Goal: Navigation & Orientation: Find specific page/section

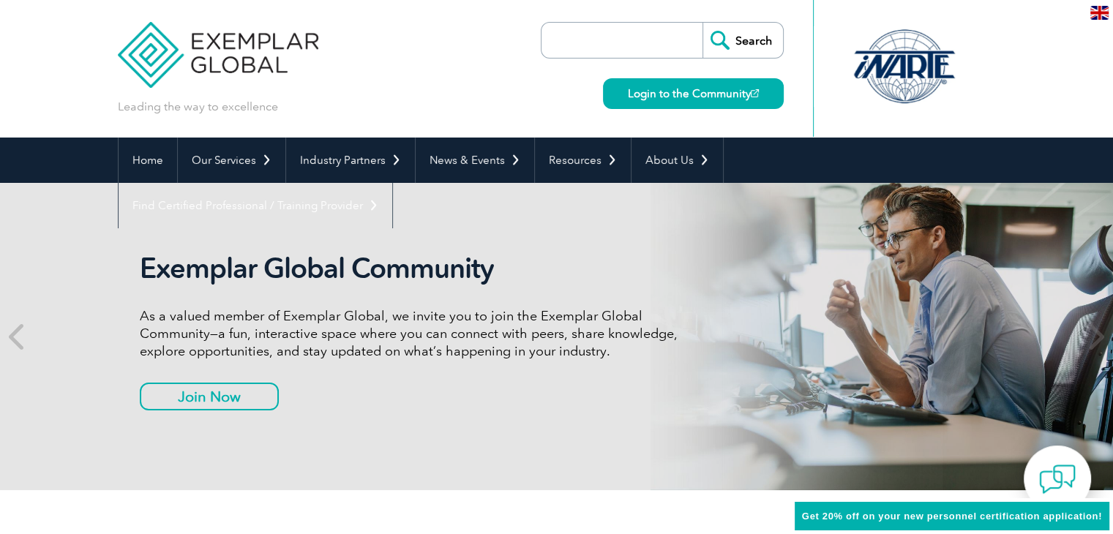
click at [149, 263] on h2 "Exemplar Global Community" at bounding box center [414, 269] width 549 height 34
click at [155, 255] on h2 "Exemplar Global Community" at bounding box center [414, 269] width 549 height 34
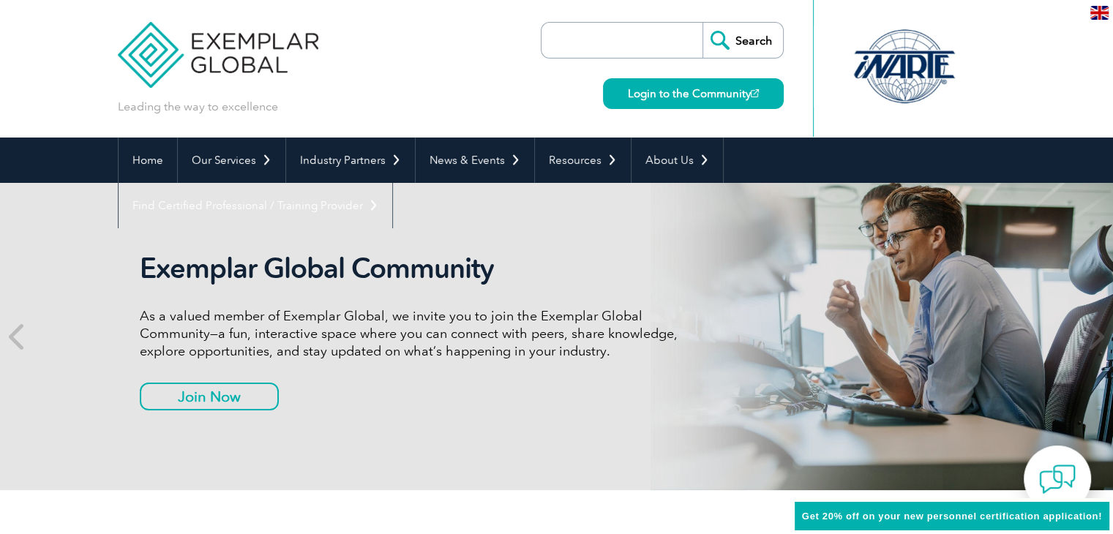
click at [140, 264] on h2 "Exemplar Global Community" at bounding box center [414, 269] width 549 height 34
drag, startPoint x: 158, startPoint y: 268, endPoint x: 180, endPoint y: 275, distance: 23.2
click at [158, 269] on h2 "Exemplar Global Community" at bounding box center [414, 269] width 549 height 34
click at [182, 275] on h2 "Exemplar Global Community" at bounding box center [414, 269] width 549 height 34
click at [193, 36] on img at bounding box center [218, 44] width 201 height 88
